Goal: Task Accomplishment & Management: Complete application form

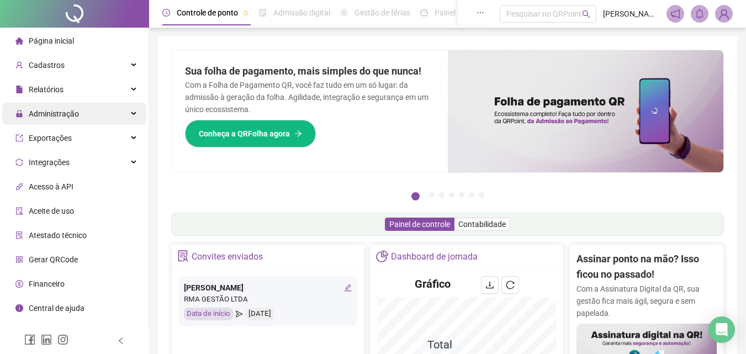
click at [66, 110] on span "Administração" at bounding box center [54, 113] width 50 height 9
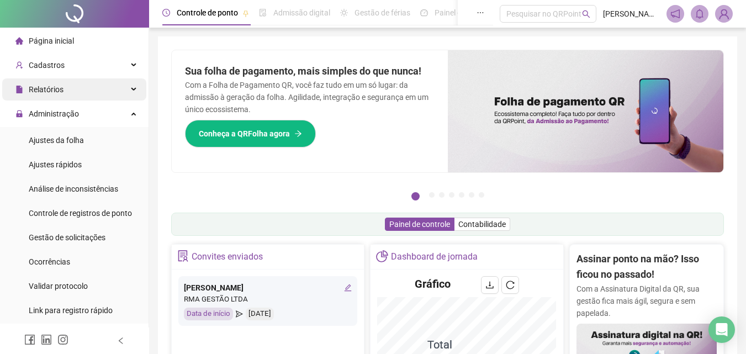
click at [68, 93] on div "Relatórios" at bounding box center [74, 89] width 144 height 22
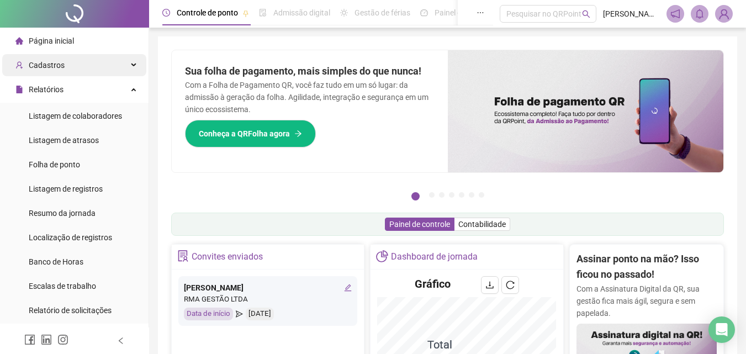
click at [50, 68] on span "Cadastros" at bounding box center [47, 65] width 36 height 9
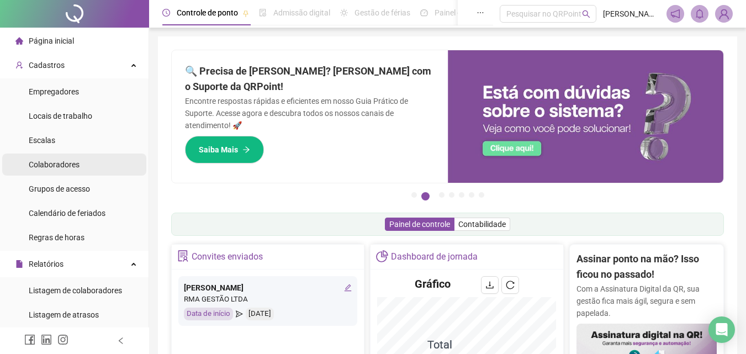
click at [62, 161] on span "Colaboradores" at bounding box center [54, 164] width 51 height 9
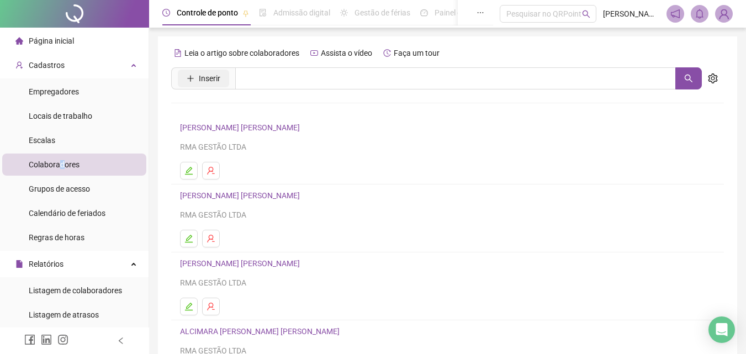
click at [190, 82] on icon "plus" at bounding box center [191, 79] width 8 height 8
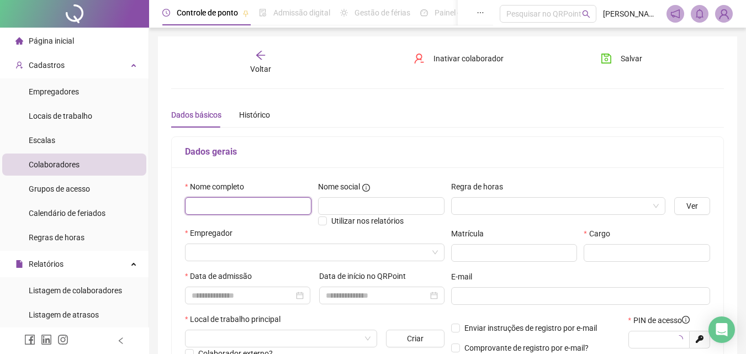
click at [235, 202] on input "text" at bounding box center [248, 206] width 126 height 18
type input "*****"
click at [656, 206] on span at bounding box center [559, 206] width 202 height 17
type input "**********"
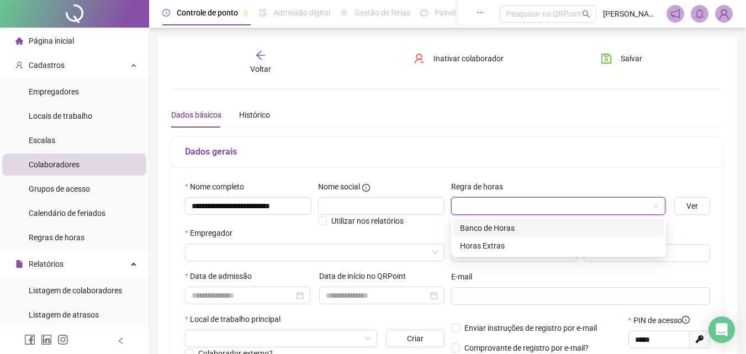
scroll to position [0, 0]
click at [516, 252] on div "Horas Extras" at bounding box center [558, 246] width 210 height 18
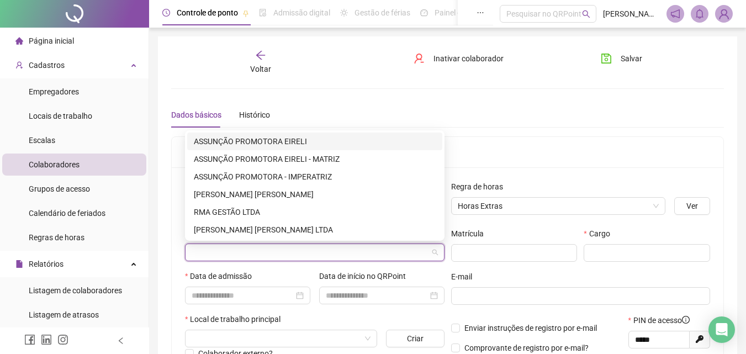
click at [403, 256] on input "search" at bounding box center [310, 252] width 236 height 17
click at [250, 212] on div "RMA GESTÃO LTDA" at bounding box center [315, 212] width 242 height 12
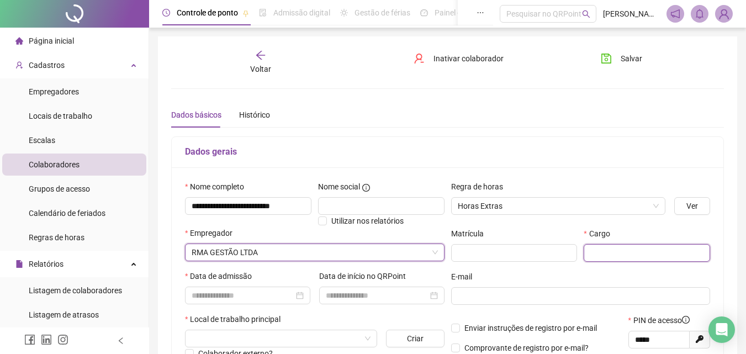
click at [610, 256] on input "text" at bounding box center [647, 253] width 126 height 18
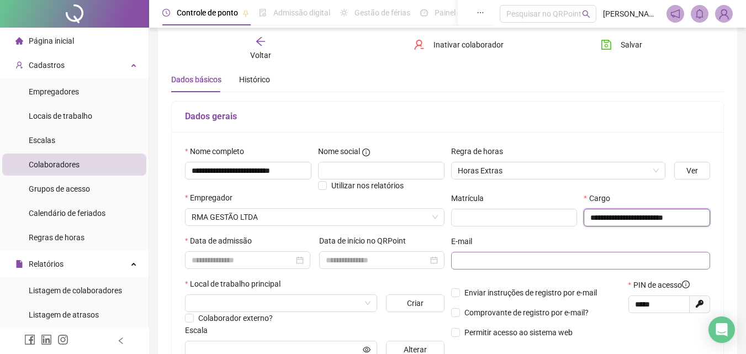
scroll to position [55, 0]
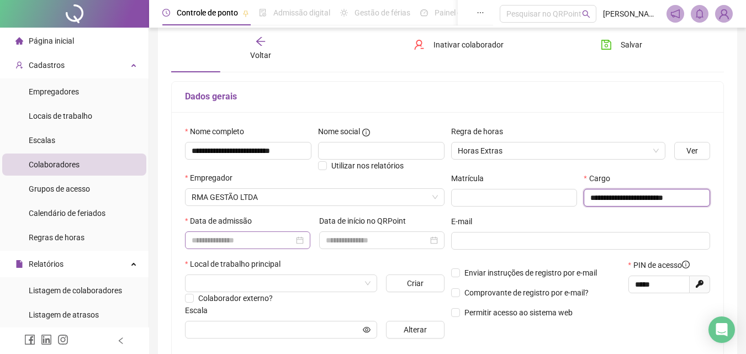
type input "**********"
click at [227, 237] on input at bounding box center [243, 240] width 102 height 12
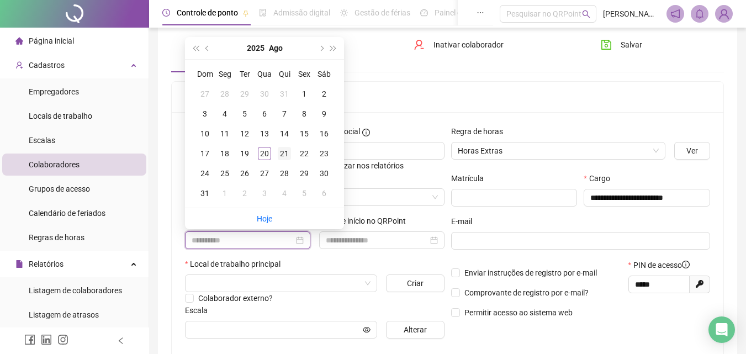
type input "**********"
click at [280, 157] on div "21" at bounding box center [284, 153] width 13 height 13
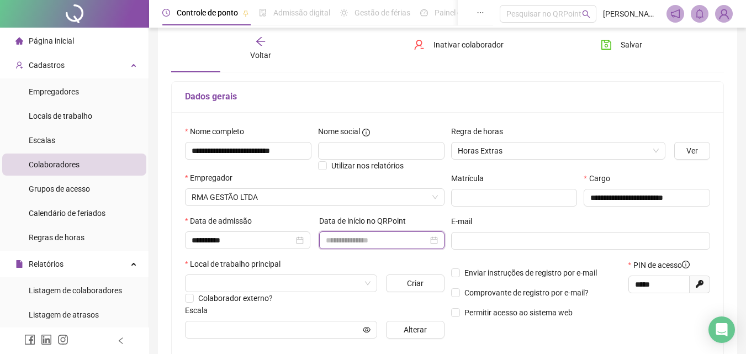
click at [331, 237] on input at bounding box center [377, 240] width 102 height 12
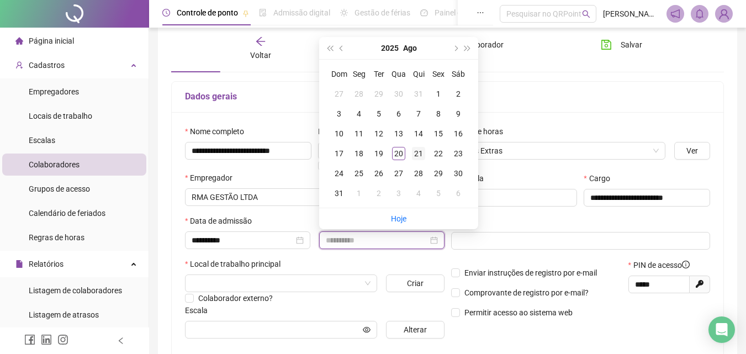
type input "**********"
click at [412, 153] on div "21" at bounding box center [418, 153] width 13 height 13
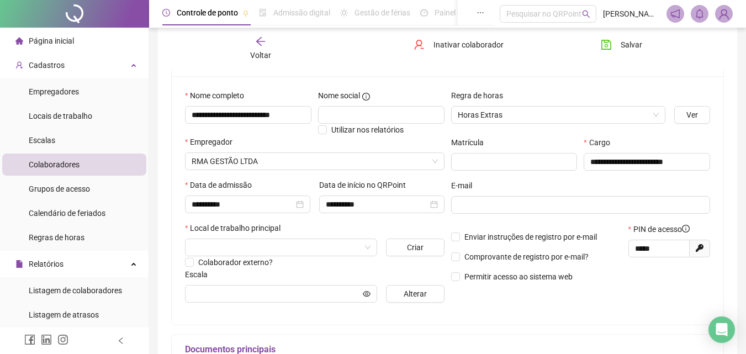
scroll to position [110, 0]
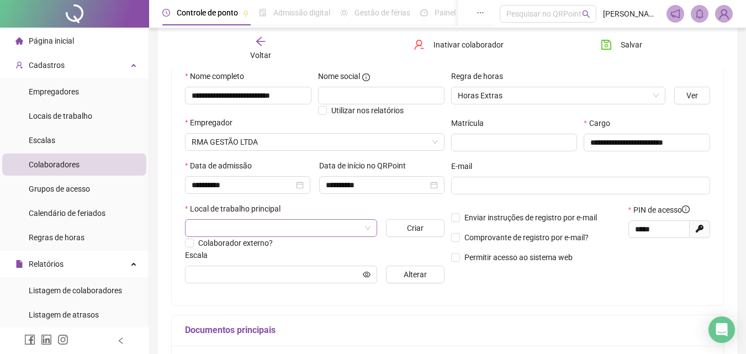
click at [317, 219] on div at bounding box center [281, 228] width 192 height 18
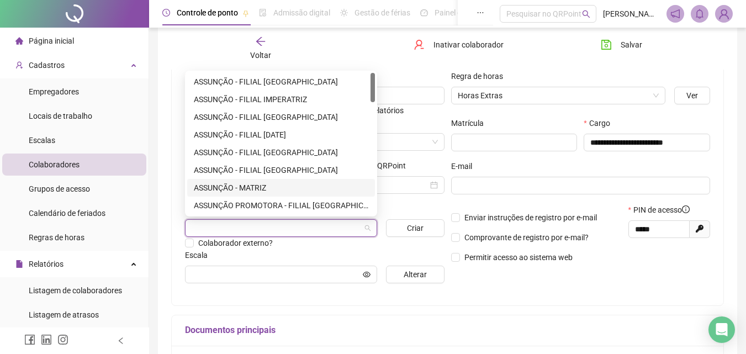
click at [260, 189] on div "ASSUNÇÃO - MATRIZ" at bounding box center [281, 188] width 174 height 12
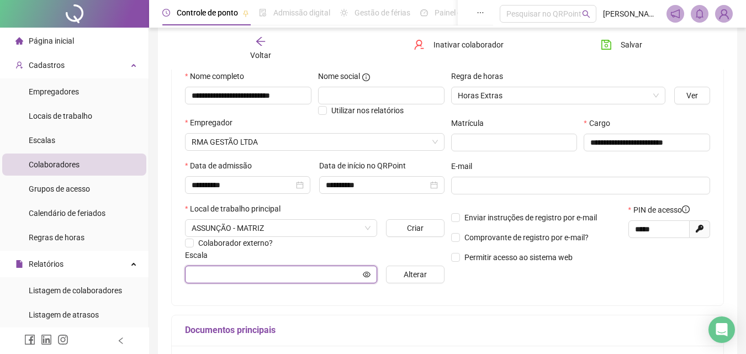
click at [334, 275] on input "text" at bounding box center [276, 274] width 169 height 12
click at [405, 271] on span "Alterar" at bounding box center [415, 274] width 23 height 12
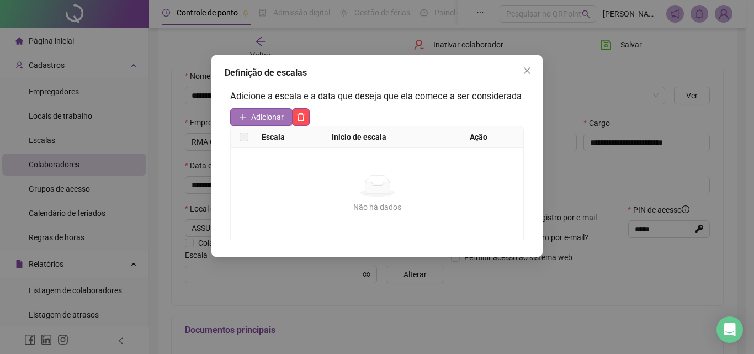
click at [246, 116] on icon "plus" at bounding box center [243, 117] width 8 height 8
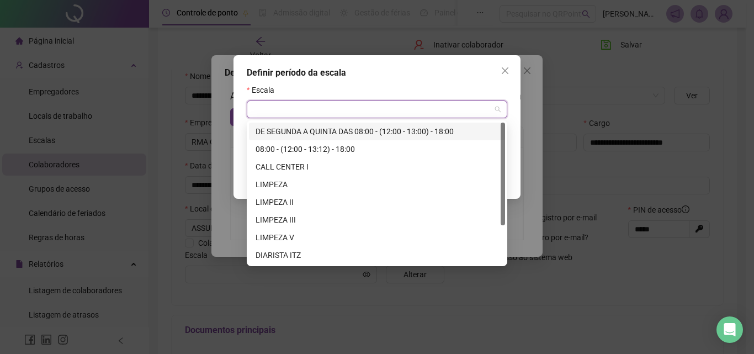
click at [255, 108] on input "search" at bounding box center [371, 109] width 237 height 17
click at [282, 167] on div "CALL CENTER I" at bounding box center [377, 167] width 243 height 12
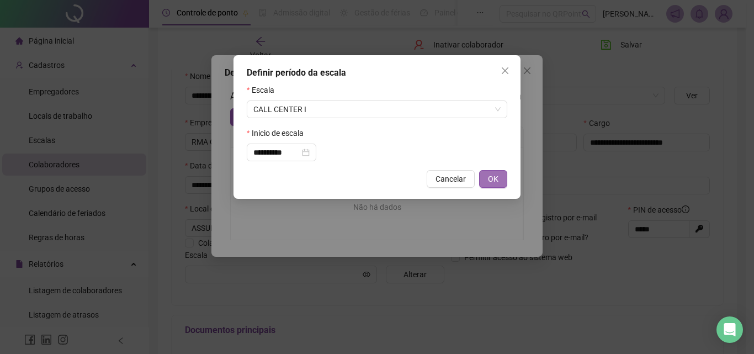
click at [490, 180] on span "OK" at bounding box center [493, 179] width 10 height 12
type input "**********"
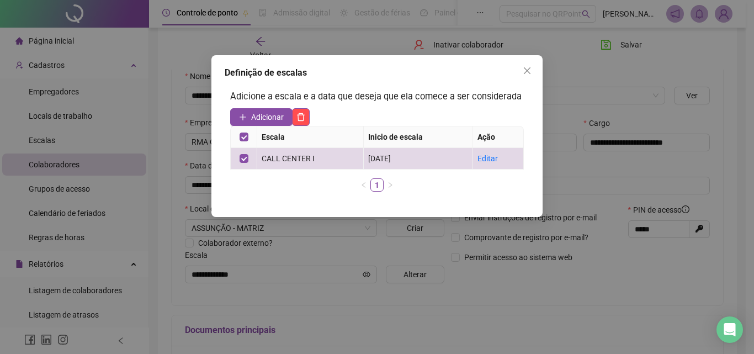
click at [528, 70] on icon "close" at bounding box center [527, 70] width 9 height 9
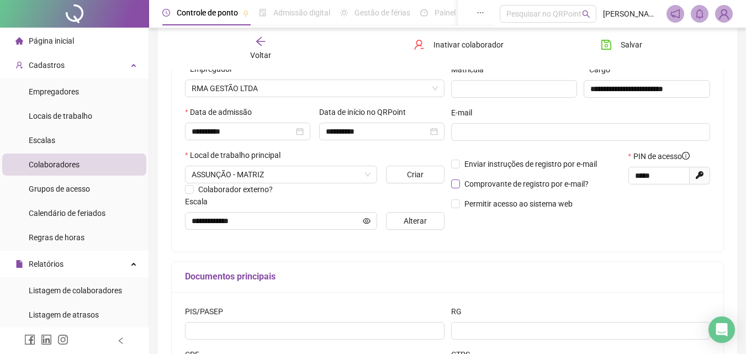
scroll to position [221, 0]
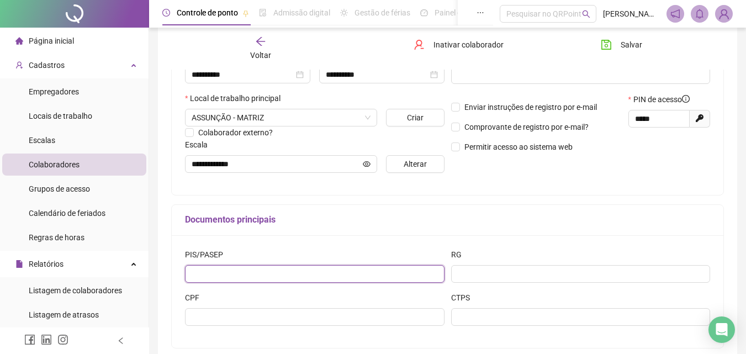
click at [314, 276] on input "text" at bounding box center [315, 274] width 260 height 18
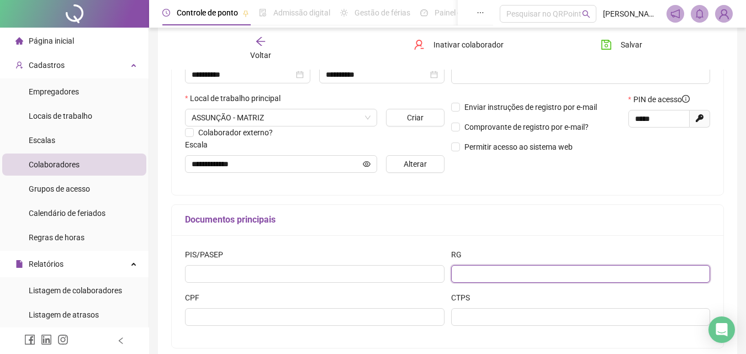
click at [465, 272] on input "text" at bounding box center [581, 274] width 260 height 18
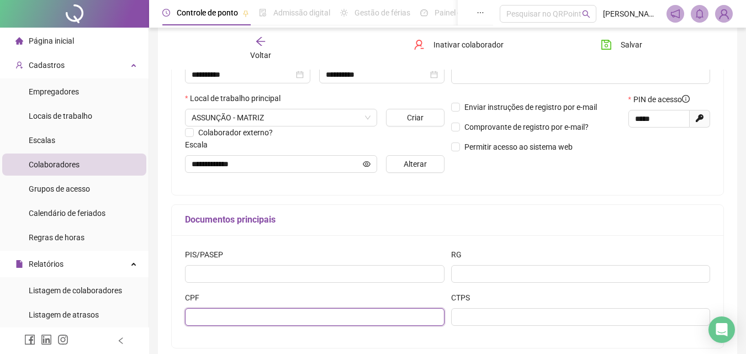
click at [332, 313] on input "text" at bounding box center [315, 317] width 260 height 18
type input "**********"
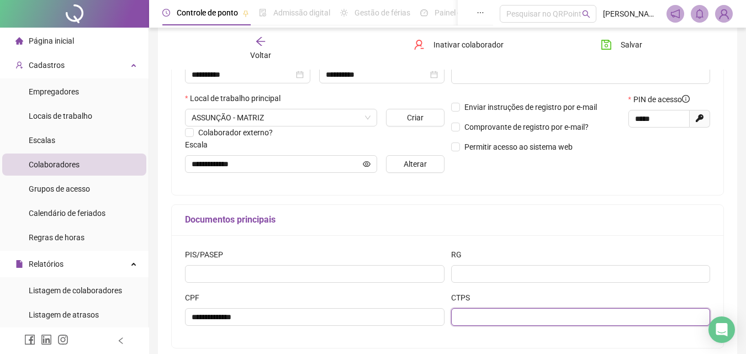
click at [483, 319] on input "text" at bounding box center [581, 317] width 260 height 18
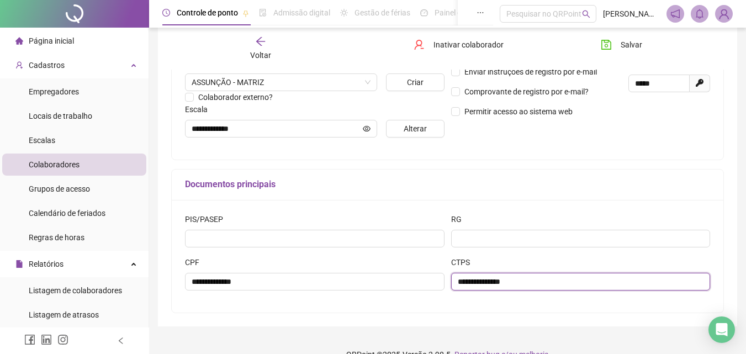
scroll to position [276, 0]
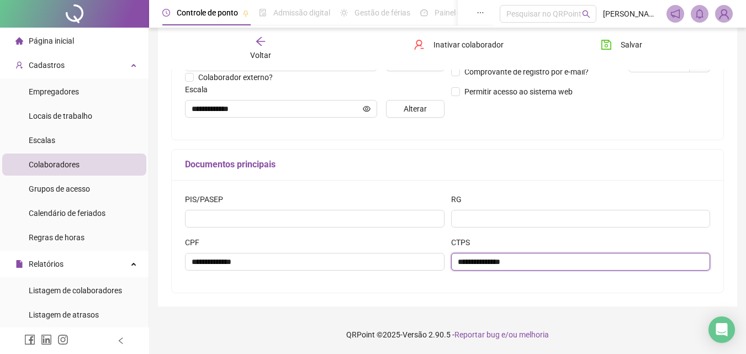
type input "**********"
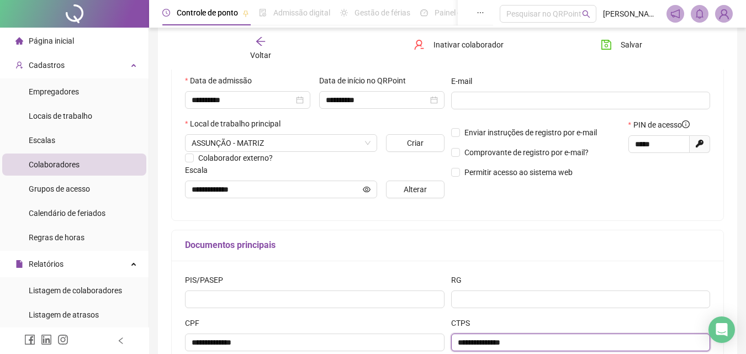
scroll to position [110, 0]
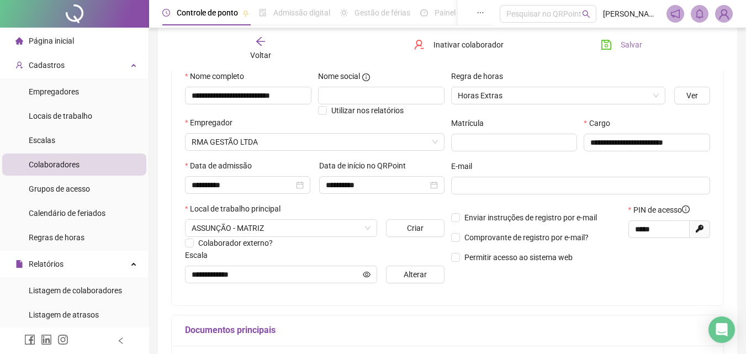
click at [610, 49] on icon "save" at bounding box center [606, 44] width 11 height 11
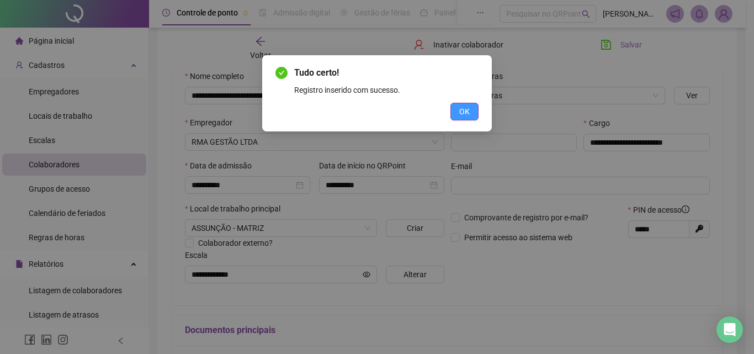
click at [457, 114] on button "OK" at bounding box center [465, 112] width 28 height 18
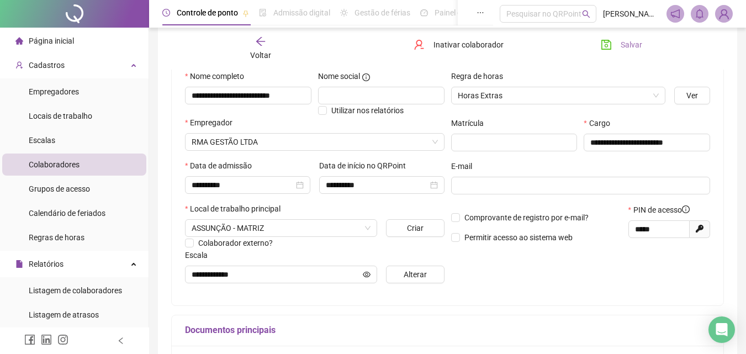
click at [614, 46] on button "Salvar" at bounding box center [621, 45] width 58 height 18
